Goal: Information Seeking & Learning: Learn about a topic

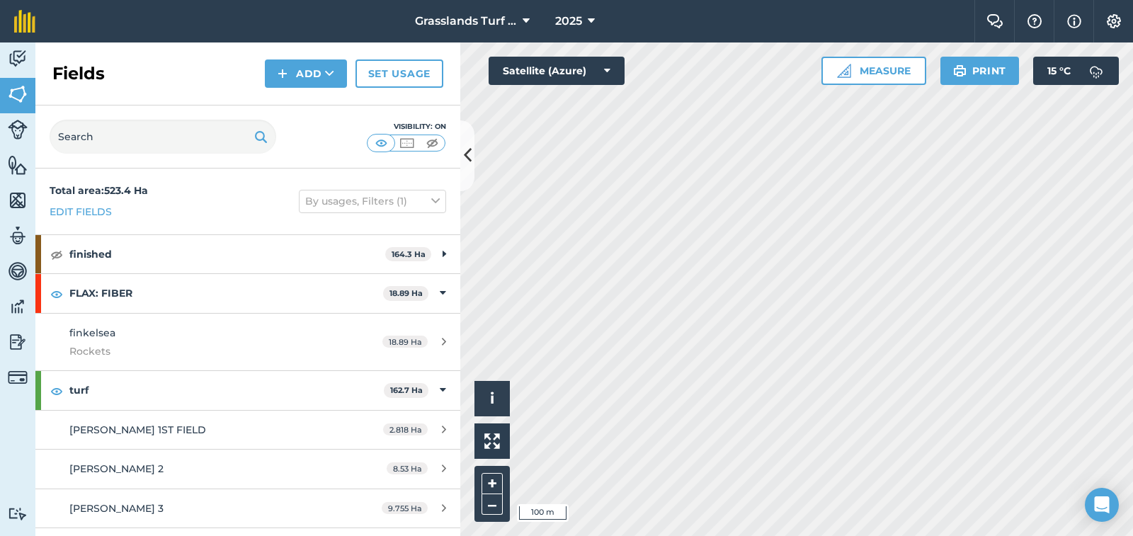
scroll to position [1582, 0]
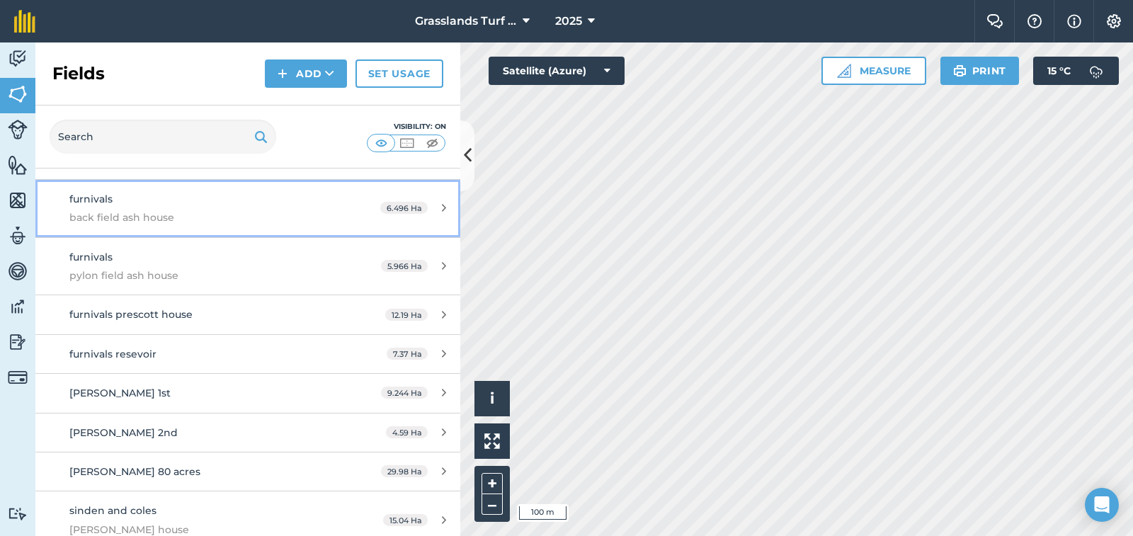
click at [100, 201] on span "furnivals" at bounding box center [90, 199] width 43 height 13
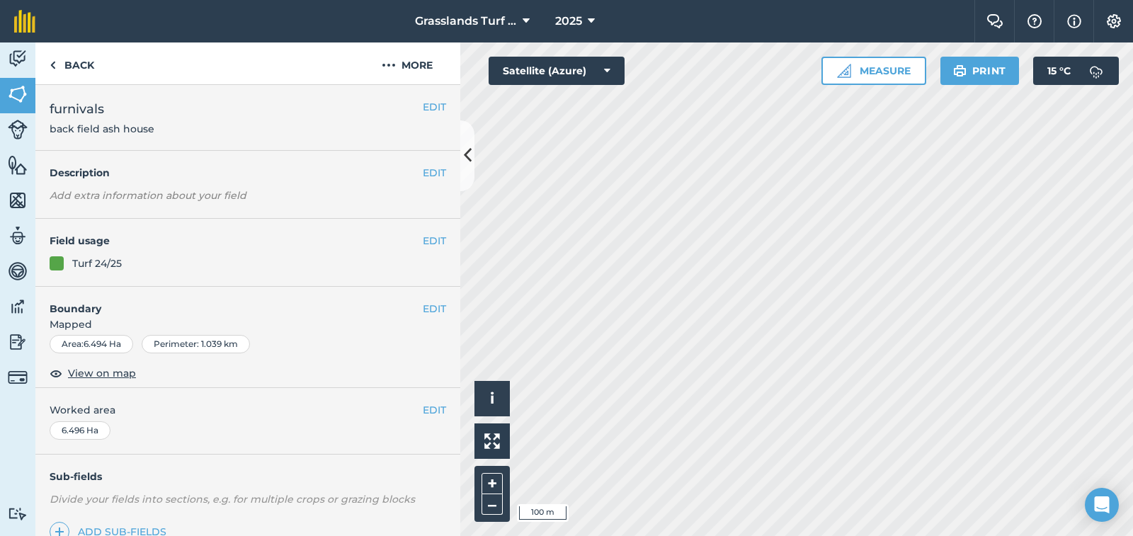
scroll to position [200, 0]
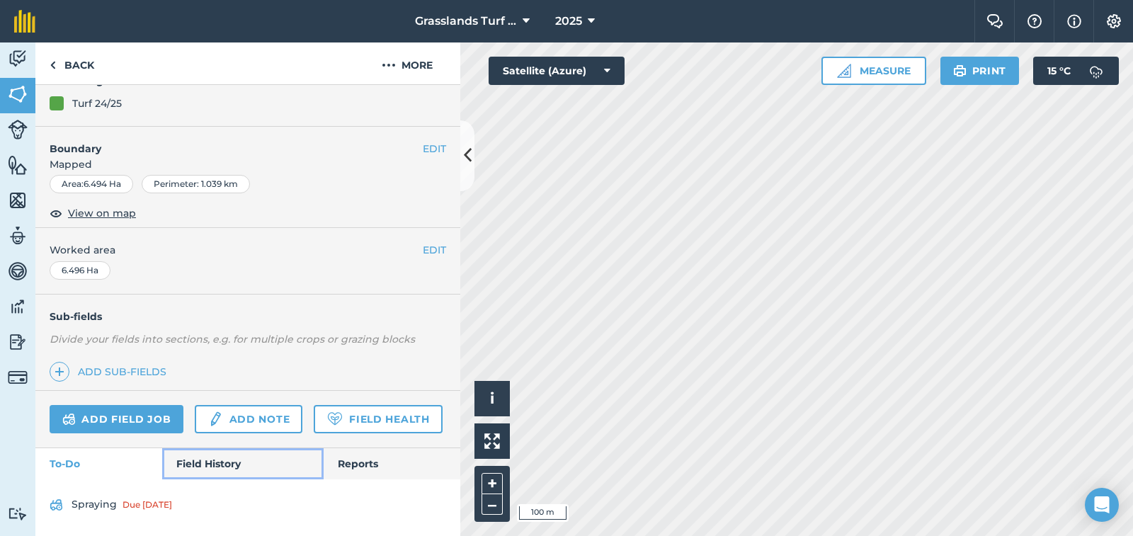
click at [213, 464] on link "Field History" at bounding box center [242, 463] width 161 height 31
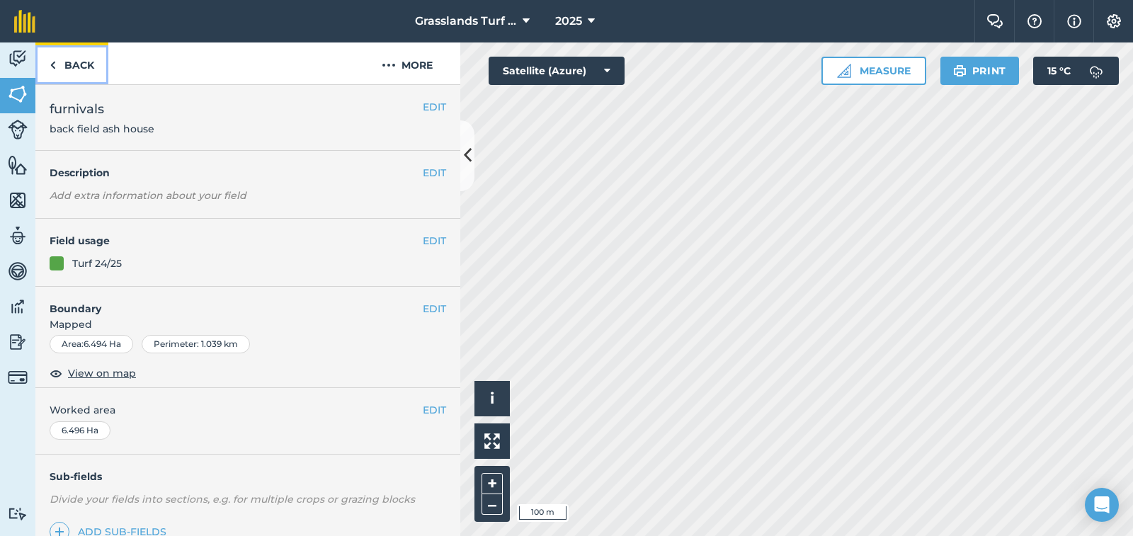
click at [77, 69] on link "Back" at bounding box center [71, 63] width 73 height 42
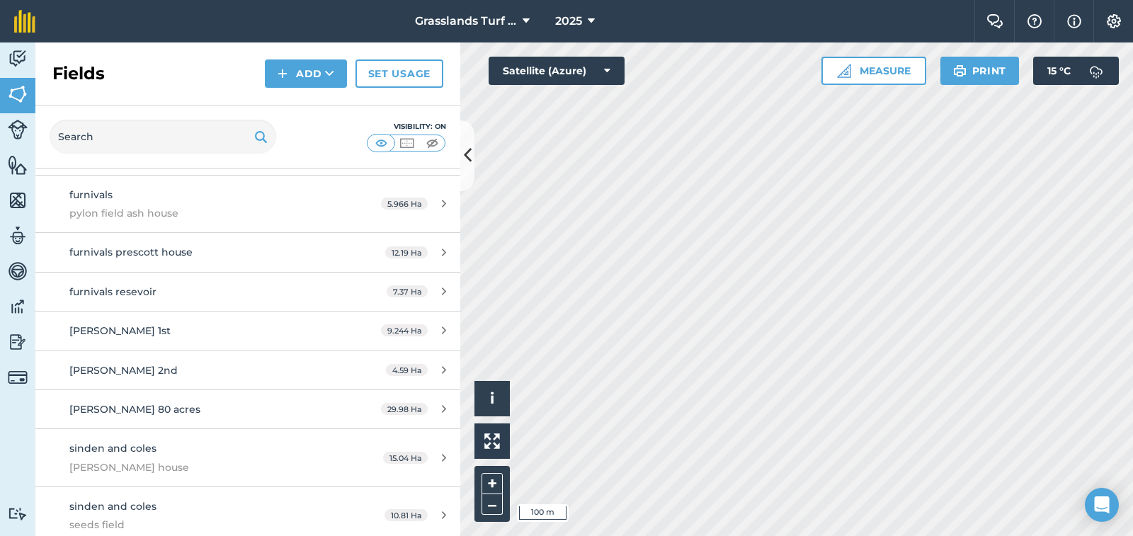
scroll to position [1652, 0]
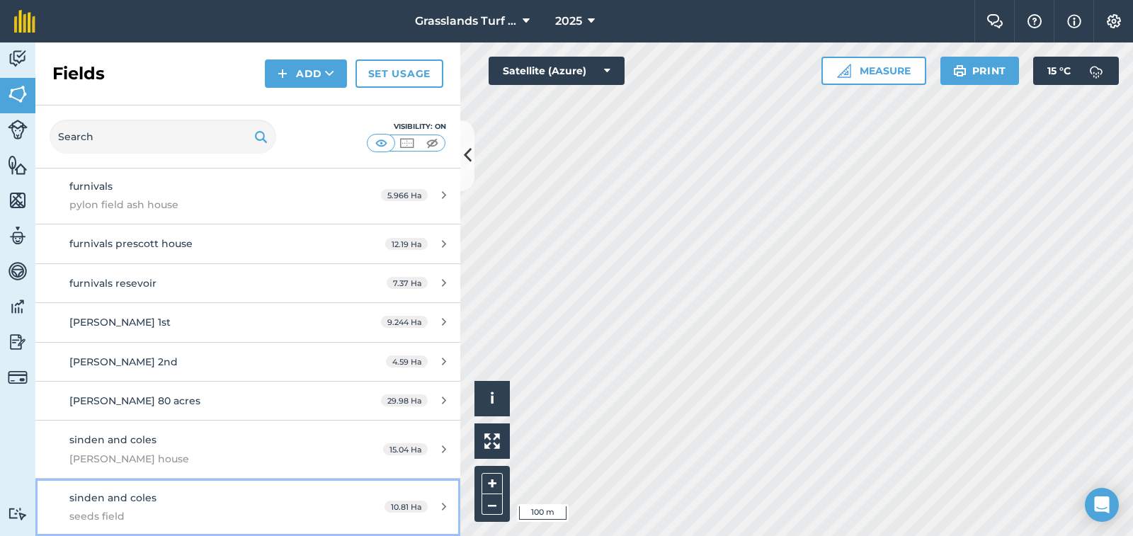
click at [120, 501] on span "sinden and coles" at bounding box center [112, 498] width 87 height 13
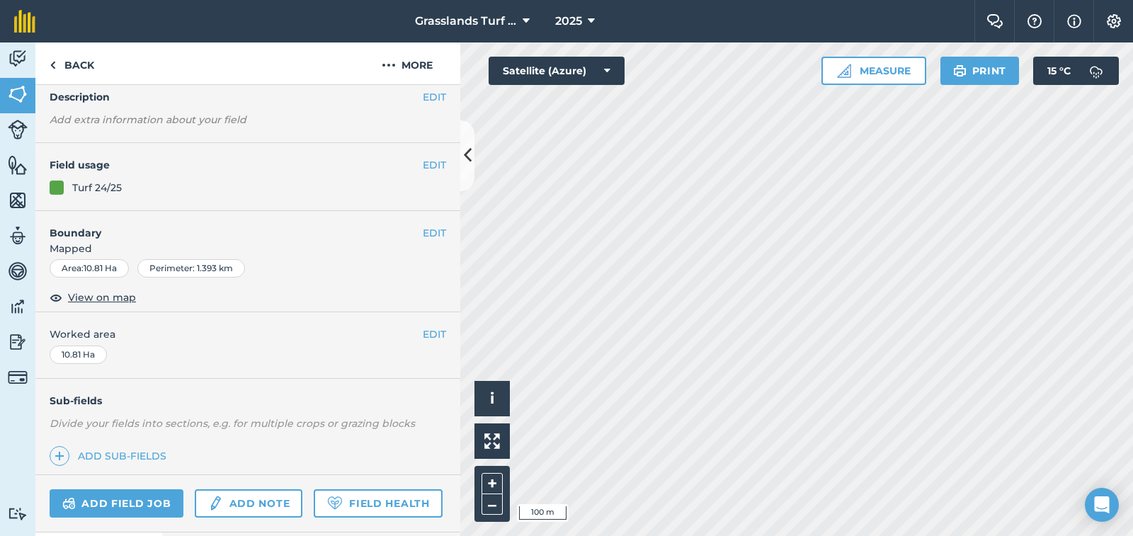
scroll to position [200, 0]
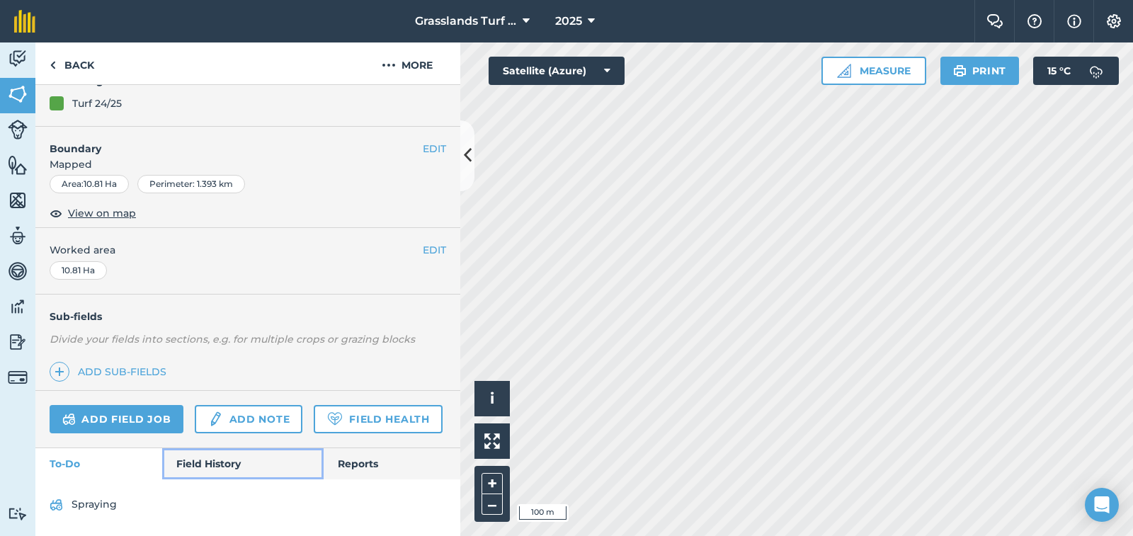
click at [220, 467] on link "Field History" at bounding box center [242, 463] width 161 height 31
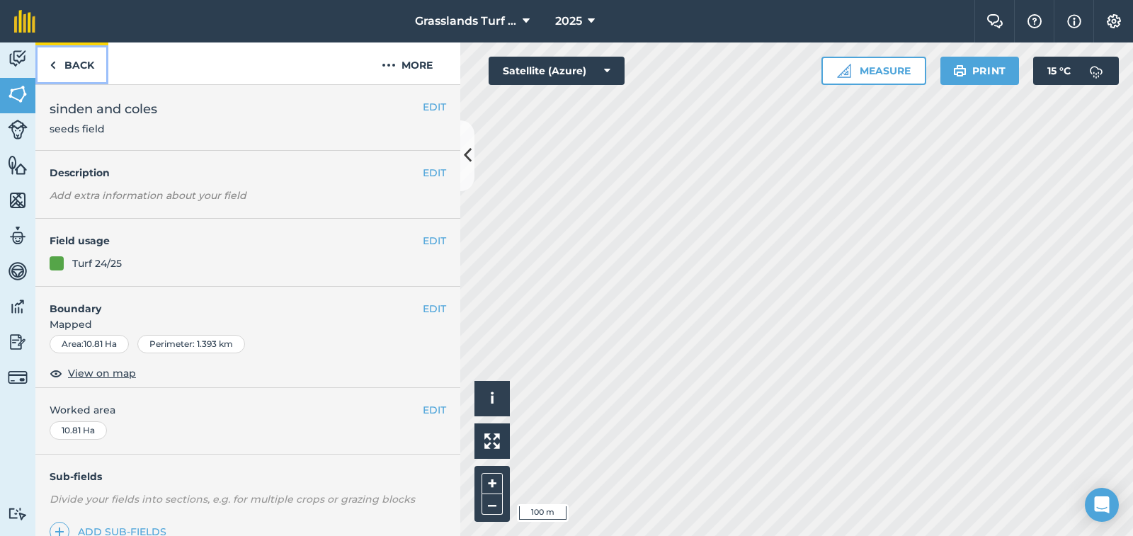
click at [74, 63] on link "Back" at bounding box center [71, 63] width 73 height 42
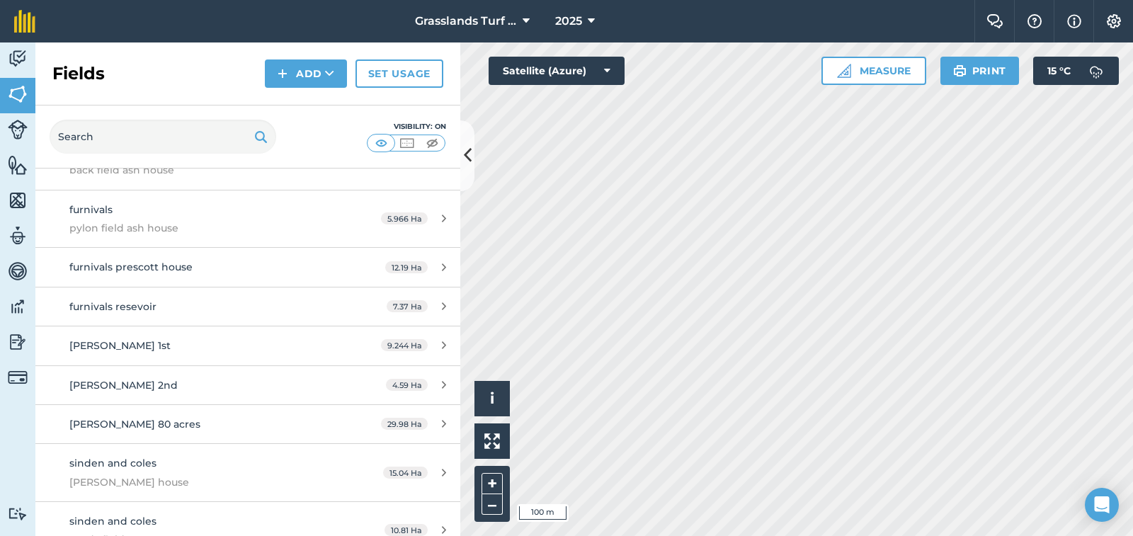
scroll to position [1652, 0]
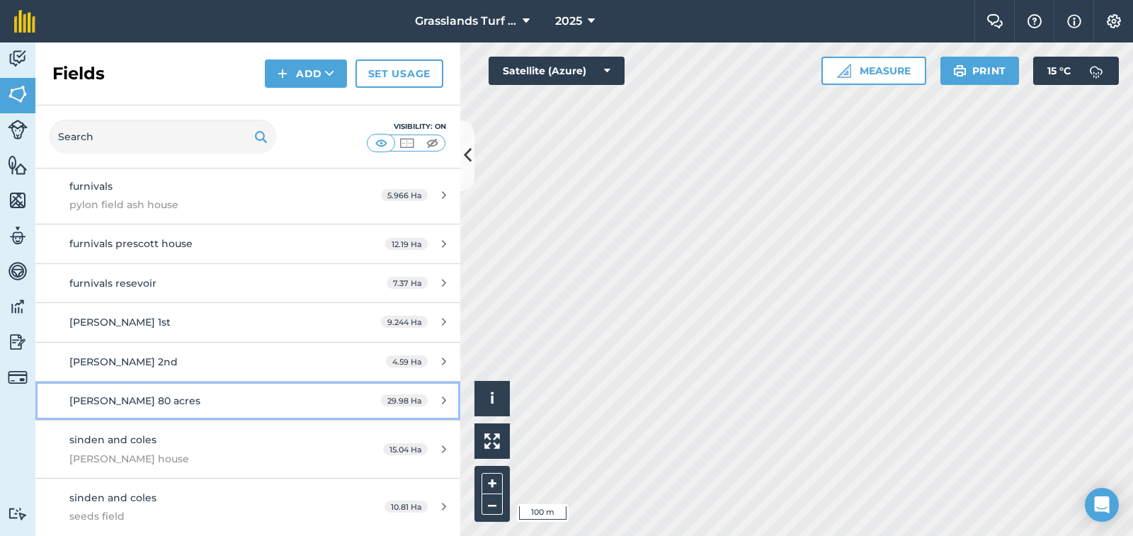
click at [136, 407] on span "[PERSON_NAME] 80 acres" at bounding box center [134, 401] width 131 height 13
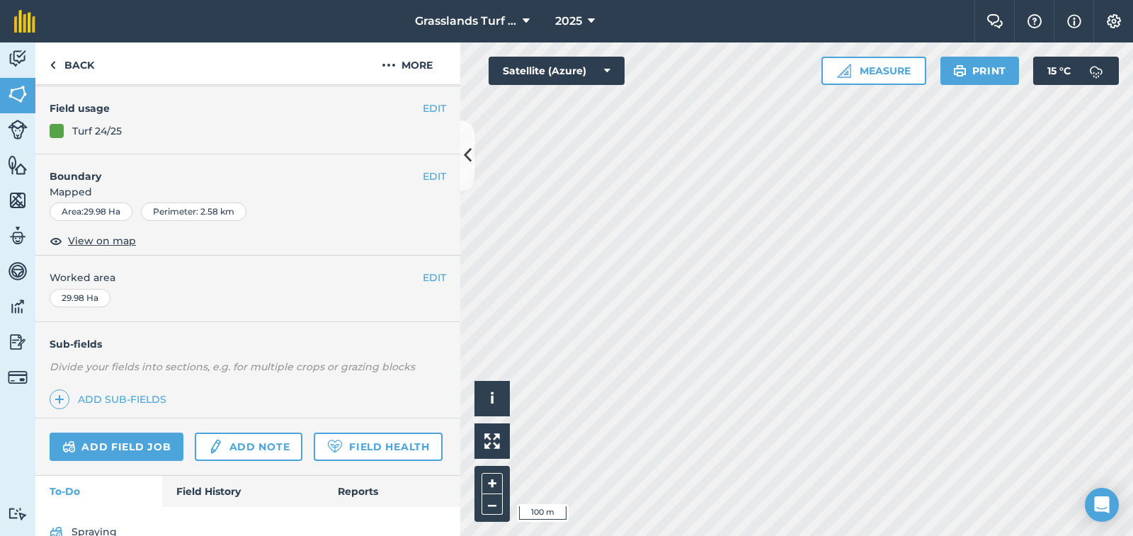
scroll to position [183, 0]
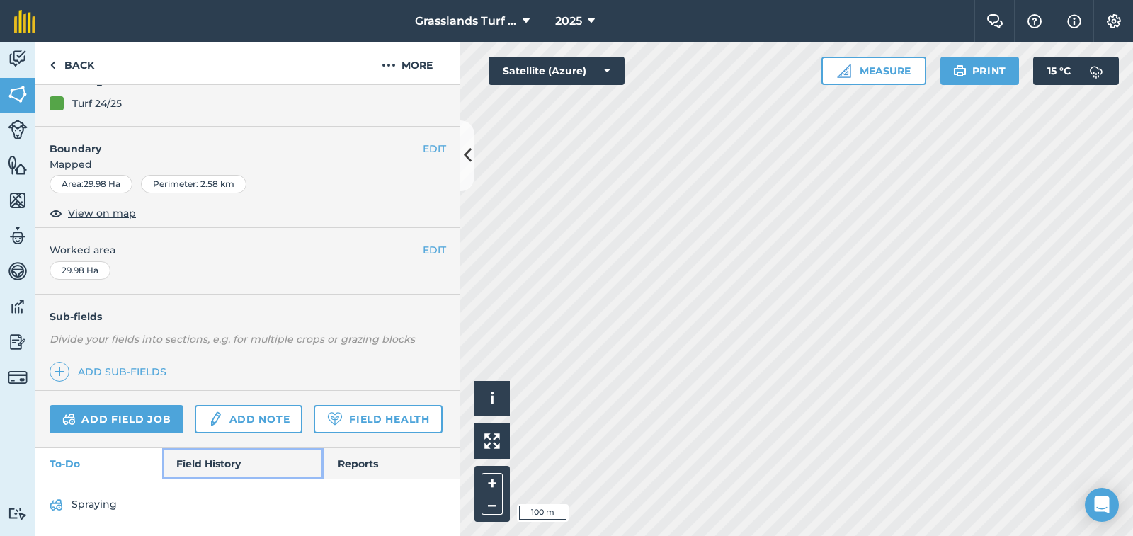
click at [223, 463] on link "Field History" at bounding box center [242, 463] width 161 height 31
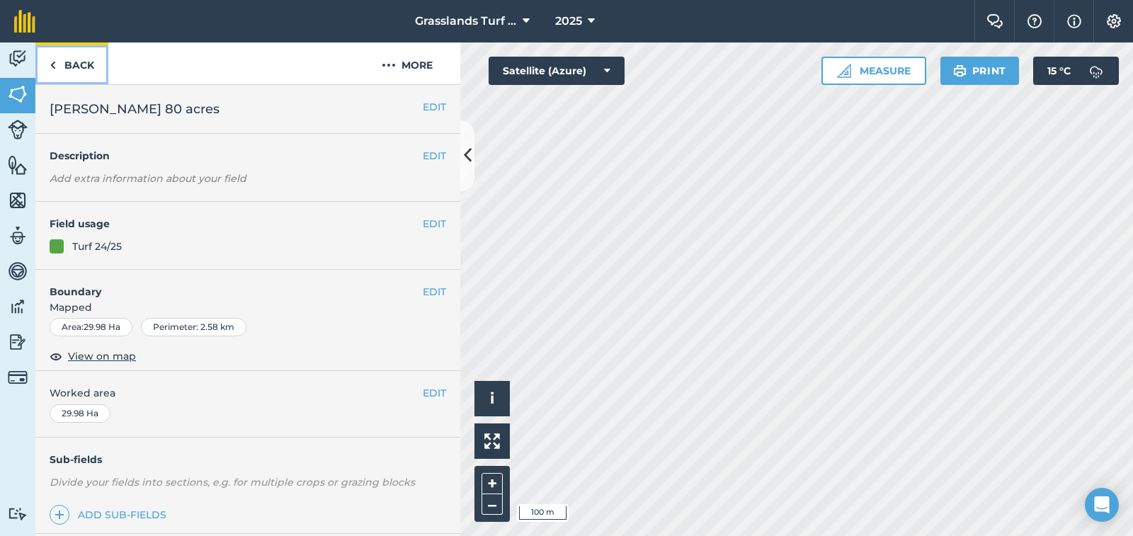
click at [69, 67] on link "Back" at bounding box center [71, 63] width 73 height 42
